Goal: Task Accomplishment & Management: Complete application form

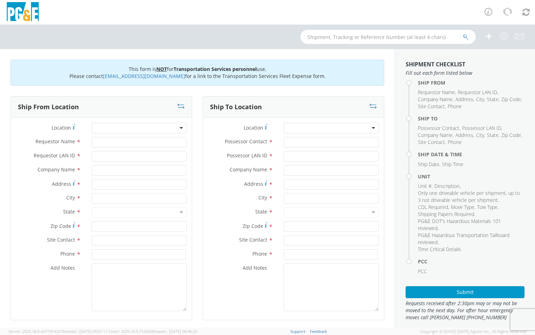
click at [100, 129] on div at bounding box center [139, 128] width 95 height 11
click at [180, 128] on div at bounding box center [139, 128] width 95 height 11
click at [136, 111] on div "Ship From Location" at bounding box center [101, 106] width 181 height 21
click at [99, 140] on input "Requestor Name *" at bounding box center [139, 142] width 95 height 11
type input "m"
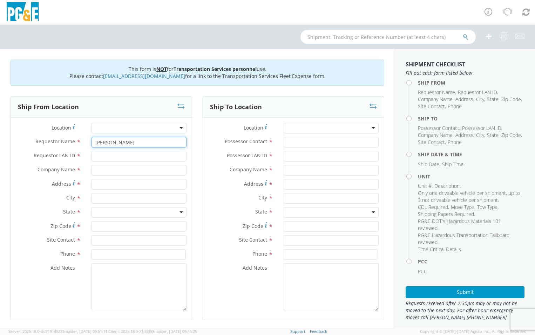
type input "[PERSON_NAME]"
type input "m4rh"
click at [98, 169] on input "text" at bounding box center [139, 170] width 95 height 11
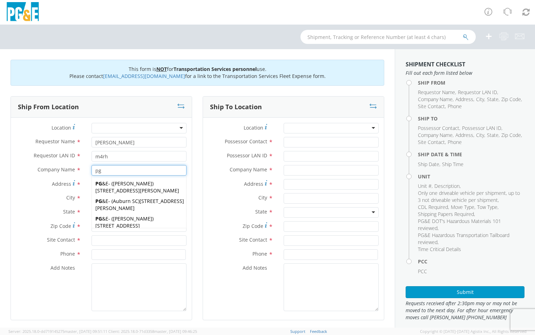
type input "p"
type input "Pg&e"
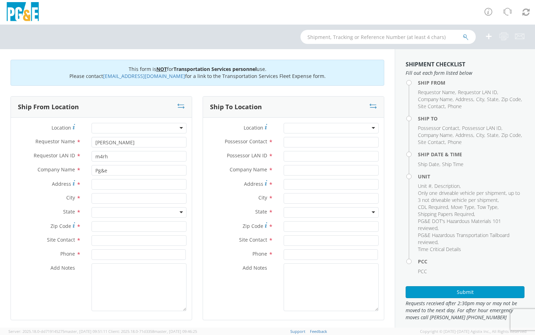
click at [193, 162] on div "Ship From Location Location * (OBSOLETE) [GEOGRAPHIC_DATA] SC - GC TRAILER (OBS…" at bounding box center [101, 212] width 192 height 233
click at [109, 184] on input "Address *" at bounding box center [139, 184] width 95 height 11
type input "5"
type input "25400 CA 88"
drag, startPoint x: 106, startPoint y: 199, endPoint x: 117, endPoint y: 206, distance: 13.2
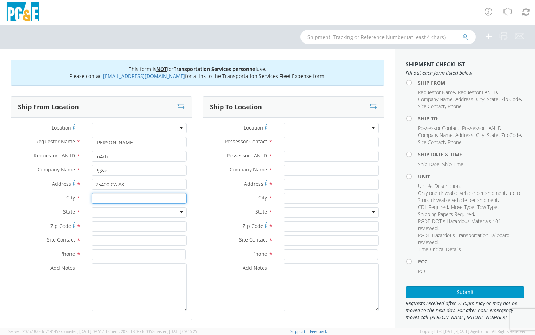
click at [106, 199] on input "text" at bounding box center [139, 198] width 95 height 11
drag, startPoint x: 76, startPoint y: 198, endPoint x: 63, endPoint y: 199, distance: 12.6
click at [64, 199] on div "City * pIONEER pIONEER" at bounding box center [101, 198] width 181 height 11
type input "p"
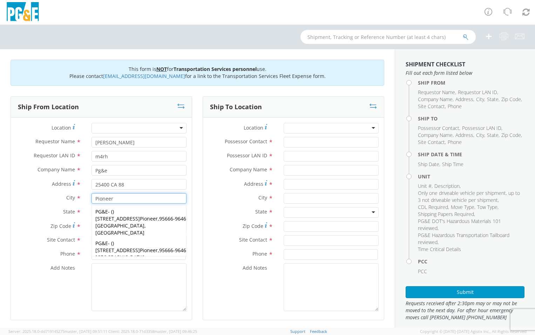
type input "Pioneer"
click at [192, 181] on div "Ship From Location Location * (OBSOLETE) [GEOGRAPHIC_DATA] SC - GC TRAILER (OBS…" at bounding box center [101, 212] width 192 height 233
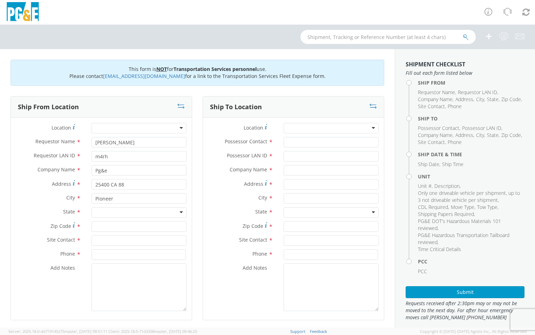
click at [130, 212] on div at bounding box center [139, 212] width 95 height 11
click at [106, 224] on input "Zip Code *" at bounding box center [139, 226] width 95 height 11
click at [109, 226] on input "Zip Code *" at bounding box center [139, 226] width 95 height 11
type input "95666"
click at [112, 240] on input "text" at bounding box center [139, 240] width 95 height 11
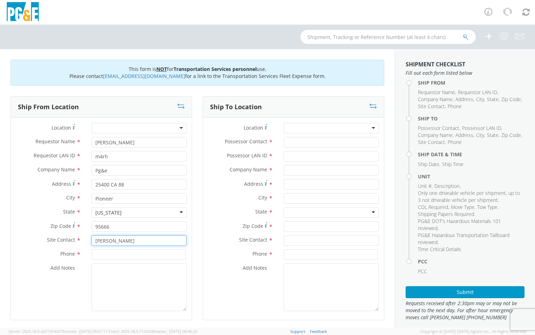
type input "[PERSON_NAME]"
click at [109, 256] on input at bounding box center [139, 254] width 94 height 11
type input "[PHONE_NUMBER]"
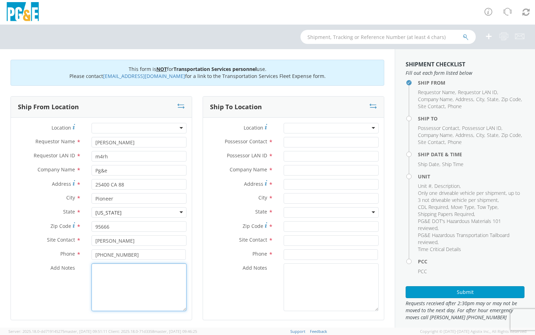
click at [112, 268] on textarea "Add Notes *" at bounding box center [139, 287] width 95 height 48
click at [287, 126] on div at bounding box center [331, 128] width 95 height 11
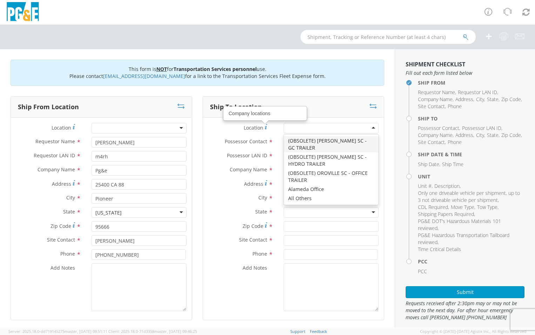
click at [199, 131] on div "Ship To Location Location Company locations * (OBSOLETE) [PERSON_NAME] SC - GC …" at bounding box center [294, 212] width 192 height 233
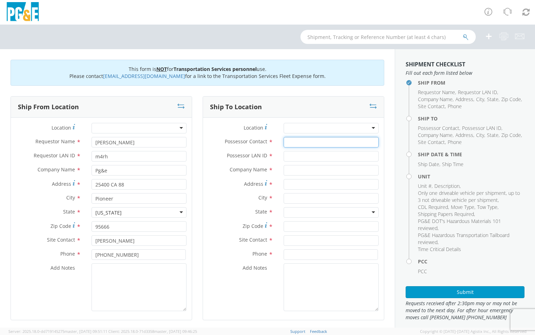
click at [294, 139] on input "Possessor Contact *" at bounding box center [331, 142] width 95 height 11
click at [316, 144] on input "[PERSON_NAME]" at bounding box center [331, 142] width 95 height 11
type input "[PERSON_NAME]"
click at [314, 154] on input "Possessor LAN ID *" at bounding box center [331, 156] width 95 height 11
type input "J3WS"
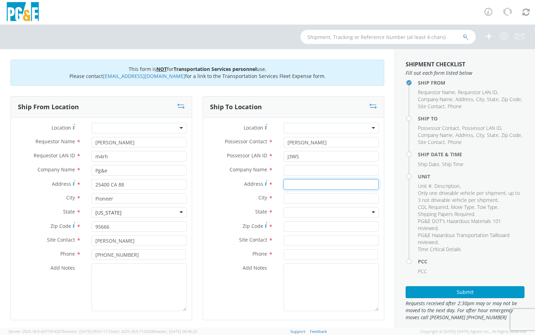
click at [287, 182] on input "Address *" at bounding box center [331, 184] width 95 height 11
click at [332, 198] on input "text" at bounding box center [331, 198] width 95 height 11
click at [329, 183] on input "20899 Antlers rD" at bounding box center [331, 184] width 95 height 11
type input "[STREET_ADDRESS]"
click at [332, 196] on input "text" at bounding box center [331, 198] width 95 height 11
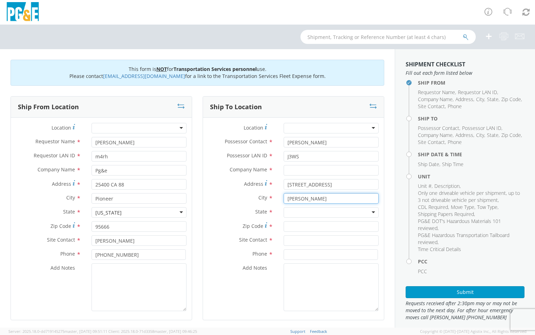
type input "[PERSON_NAME]"
click at [347, 213] on div at bounding box center [331, 212] width 95 height 11
click at [308, 228] on input "Zip Code *" at bounding box center [331, 226] width 95 height 11
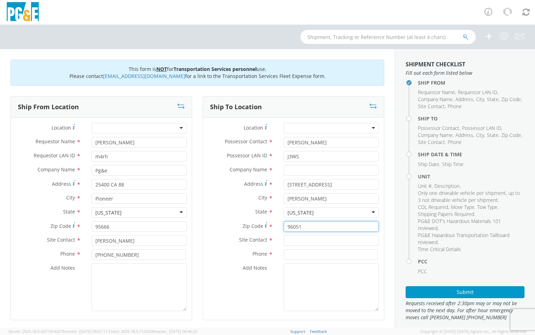
type input "96051"
click at [314, 240] on input "text" at bounding box center [331, 240] width 95 height 11
type input "[PERSON_NAME]"
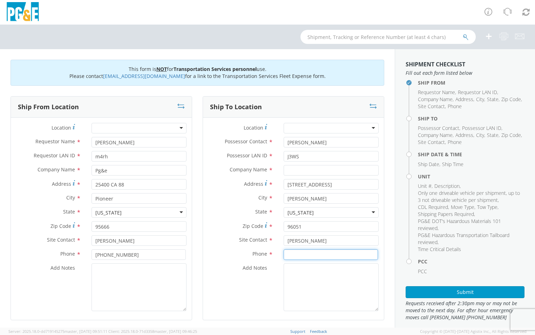
click at [315, 253] on input at bounding box center [331, 254] width 94 height 11
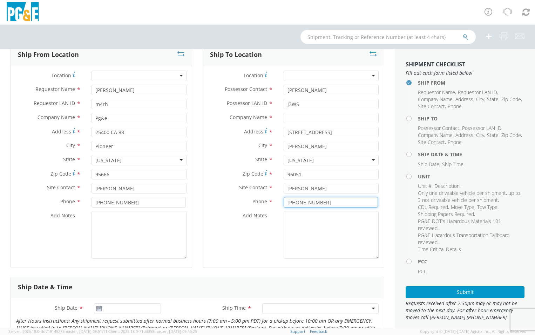
scroll to position [105, 0]
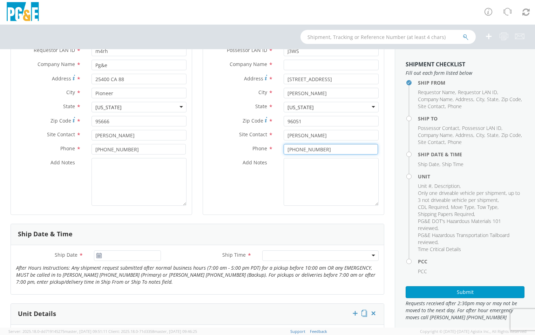
type input "[PHONE_NUMBER]"
click at [99, 254] on use at bounding box center [98, 255] width 5 height 5
click at [98, 256] on icon at bounding box center [99, 256] width 6 height 6
type input "[DATE]"
click at [127, 256] on input "[DATE]" at bounding box center [127, 255] width 67 height 11
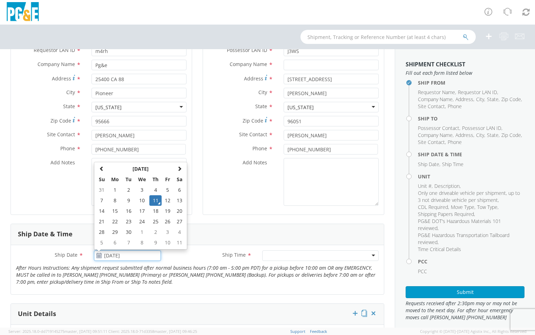
click at [157, 198] on td "11" at bounding box center [155, 200] width 12 height 11
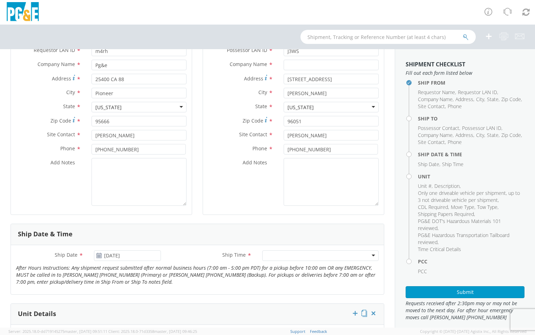
click at [369, 255] on div at bounding box center [320, 255] width 116 height 11
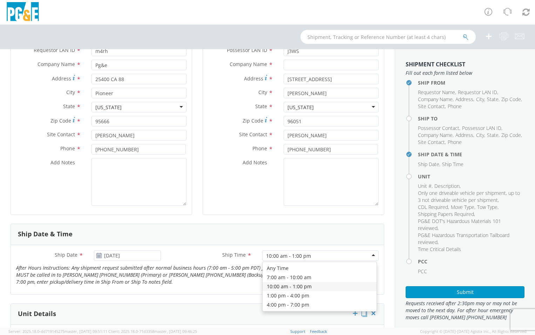
click at [370, 255] on div "10:00 am - 1:00 pm" at bounding box center [320, 255] width 116 height 11
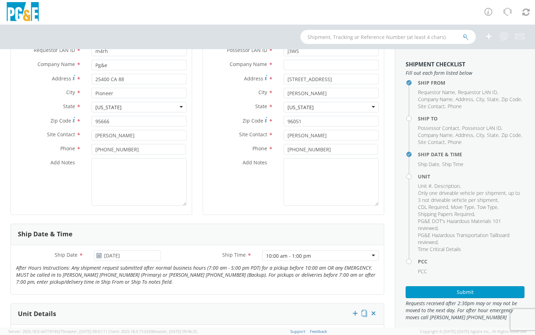
click at [294, 285] on div "Ship Date * [DATE] Ship Time * 10:00 am - 1:00 pm 10:00 am - 1:00 pm Any Time 7…" at bounding box center [197, 269] width 373 height 39
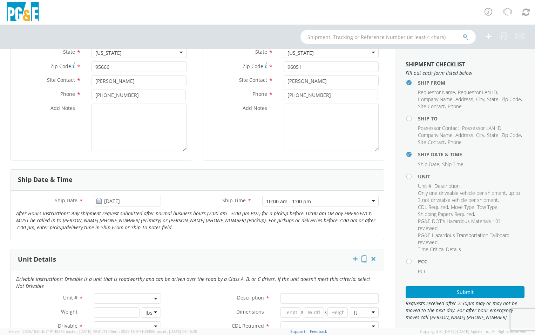
scroll to position [246, 0]
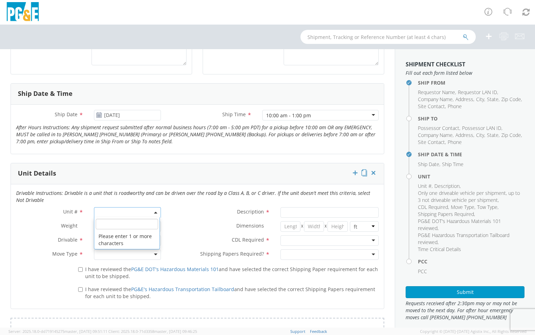
click at [119, 212] on span at bounding box center [127, 212] width 67 height 11
click at [120, 222] on input "search" at bounding box center [127, 224] width 63 height 11
type input "b26607"
type input "TRUCK; HEAVY GAS W/SKID COMP 2T"
type input "33000"
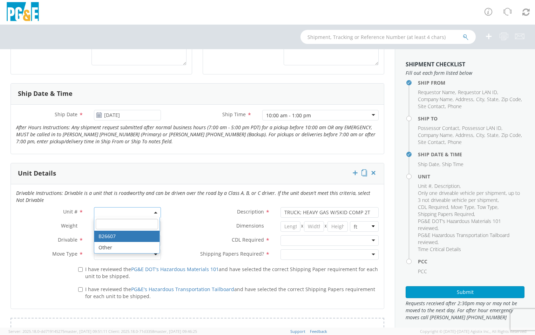
select select "B26607"
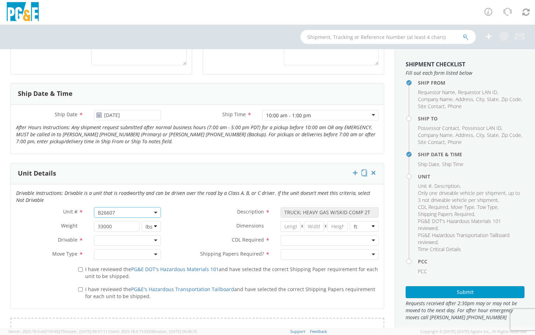
click at [153, 238] on div at bounding box center [127, 240] width 67 height 11
click at [152, 253] on div at bounding box center [127, 254] width 67 height 11
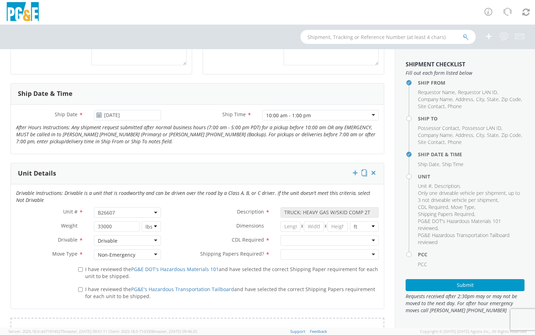
click at [366, 239] on div at bounding box center [330, 240] width 98 height 11
click at [370, 254] on div at bounding box center [330, 254] width 98 height 11
click at [80, 269] on input "I have reviewed the PG&E DOT's Hazardous Materials 101 and have selected the co…" at bounding box center [80, 269] width 5 height 5
checkbox input "true"
click at [82, 287] on input "I have reviewed the PG&E's Hazardous Transportation Tailboard and have selected…" at bounding box center [80, 289] width 5 height 5
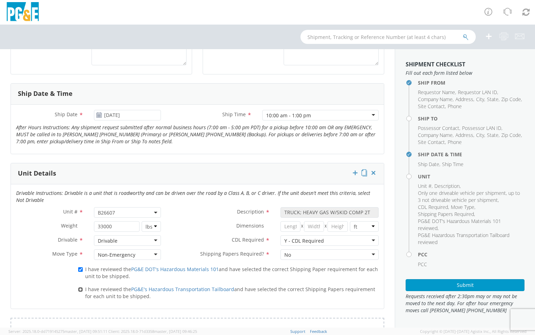
checkbox input "true"
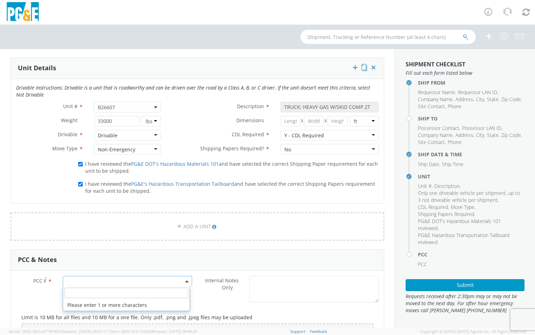
click at [104, 280] on span at bounding box center [127, 281] width 129 height 11
click at [103, 293] on input "number" at bounding box center [127, 292] width 124 height 11
type input "18030"
select select "18030"
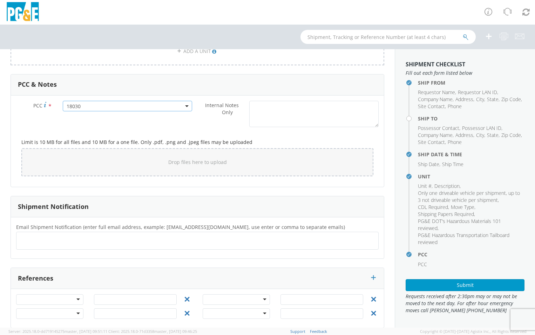
scroll to position [526, 0]
click at [80, 298] on div at bounding box center [49, 299] width 67 height 11
click at [121, 301] on input "text" at bounding box center [135, 299] width 83 height 11
type input "35439899"
click at [146, 276] on div "References" at bounding box center [197, 277] width 373 height 21
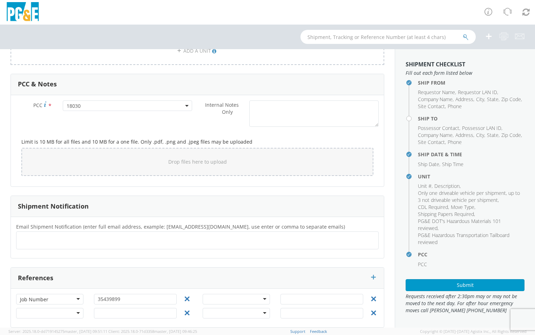
click at [62, 240] on ul at bounding box center [197, 240] width 356 height 12
click at [36, 243] on ul at bounding box center [197, 240] width 356 height 12
type input "[EMAIL_ADDRESS][DOMAIN_NAME]"
click at [164, 240] on ul "[EMAIL_ADDRESS][DOMAIN_NAME] × [EMAIL_ADDRESS][DOMAIN_NAME] ×" at bounding box center [197, 240] width 356 height 12
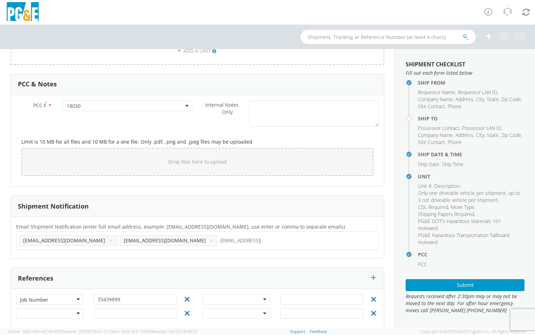
type input "[EMAIL_ADDRESS][DOMAIN_NAME]"
click at [207, 238] on ul "[EMAIL_ADDRESS][DOMAIN_NAME] × [EMAIL_ADDRESS][DOMAIN_NAME] ×" at bounding box center [197, 240] width 356 height 12
click at [253, 234] on ul "[EMAIL_ADDRESS][DOMAIN_NAME] × [EMAIL_ADDRESS][DOMAIN_NAME] × [EMAIL_ADDRESS][D…" at bounding box center [197, 240] width 356 height 12
type input "[EMAIL_ADDRESS][DOMAIN_NAME]"
click at [274, 241] on ul "[EMAIL_ADDRESS][DOMAIN_NAME] × [EMAIL_ADDRESS][DOMAIN_NAME] × [EMAIL_ADDRESS][D…" at bounding box center [197, 240] width 356 height 12
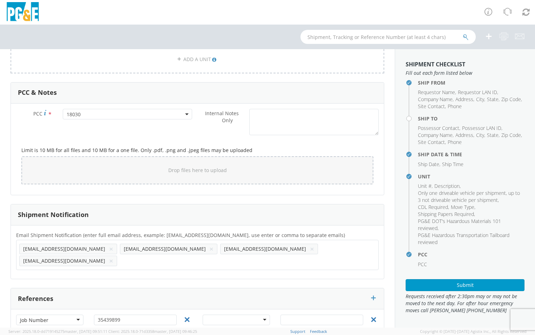
scroll to position [535, 0]
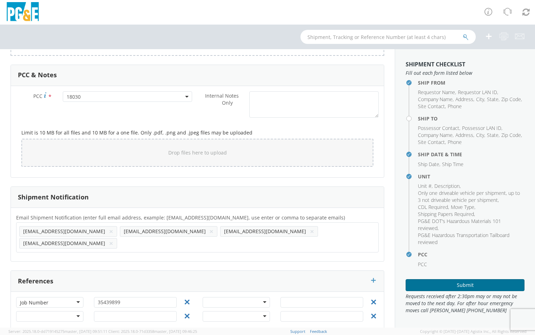
click at [479, 282] on button "Submit" at bounding box center [465, 285] width 119 height 12
click at [454, 286] on button "Submit" at bounding box center [465, 285] width 119 height 12
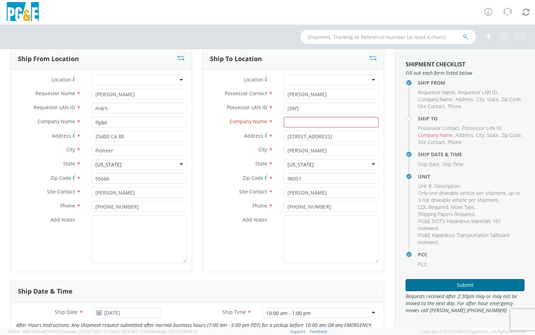
scroll to position [44, 0]
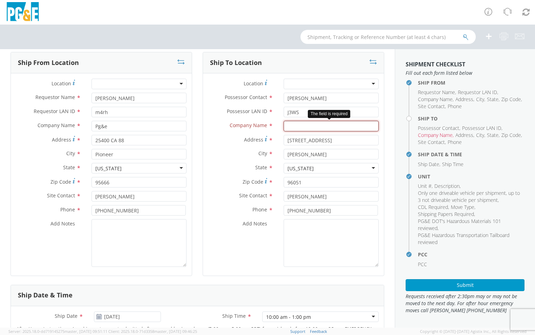
click at [304, 127] on input "text" at bounding box center [331, 126] width 95 height 11
type input "G"
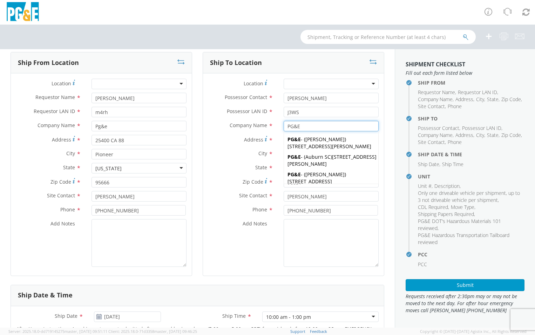
type input "PG&E"
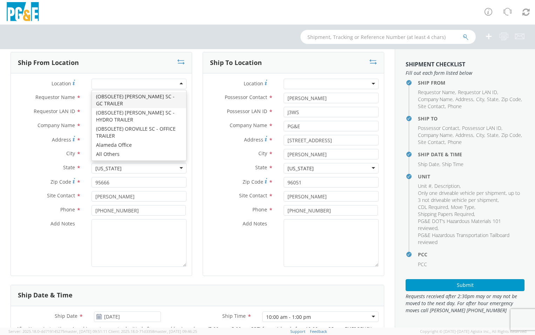
click at [180, 83] on div at bounding box center [139, 84] width 95 height 11
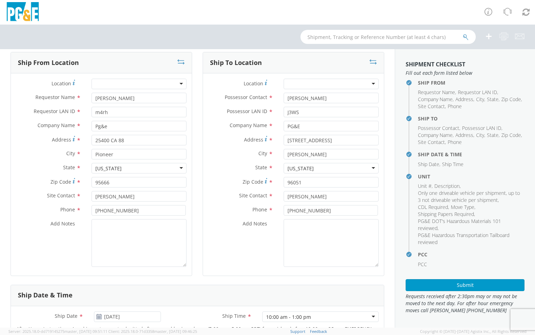
click at [215, 25] on div at bounding box center [267, 37] width 535 height 25
click at [459, 284] on button "Submit" at bounding box center [465, 285] width 119 height 12
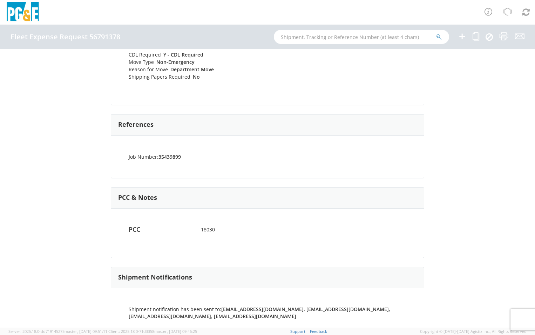
scroll to position [353, 0]
